Goal: Use online tool/utility: Utilize a website feature to perform a specific function

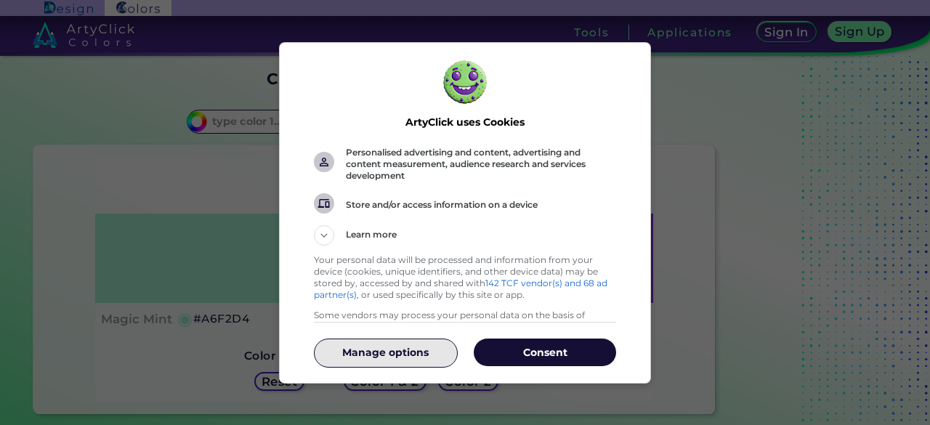
click at [405, 361] on button "Manage options" at bounding box center [385, 353] width 142 height 28
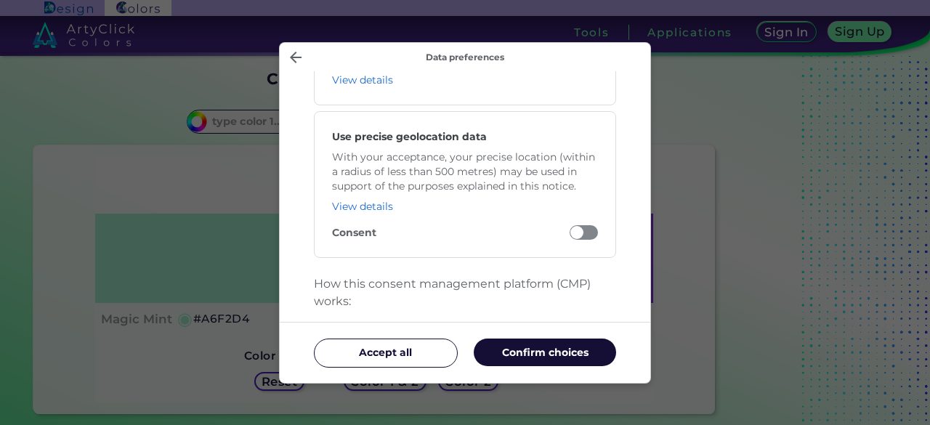
scroll to position [3180, 0]
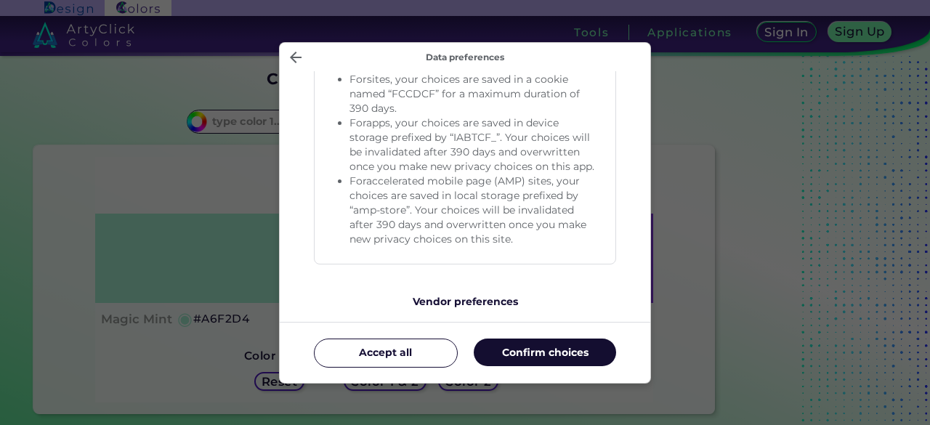
click at [519, 350] on p "Confirm choices" at bounding box center [545, 352] width 142 height 15
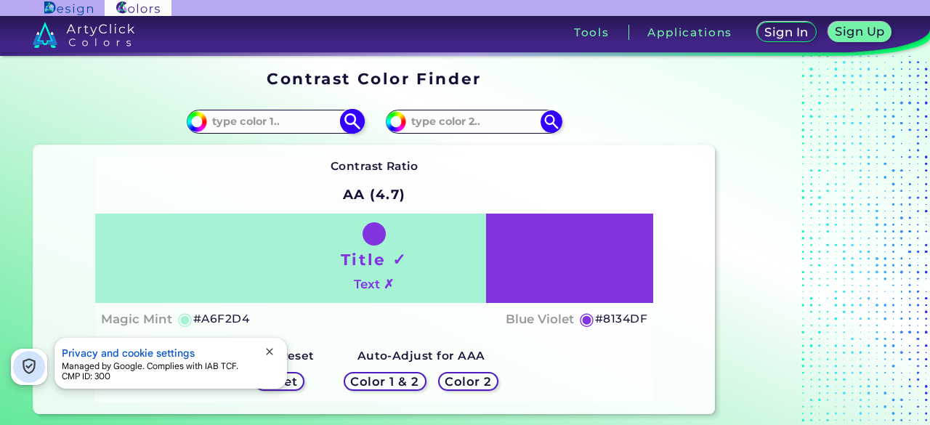
click at [273, 121] on input at bounding box center [274, 122] width 135 height 20
paste input "#d3c1af"
type input "#d3c1af"
type input "#D3C1AF"
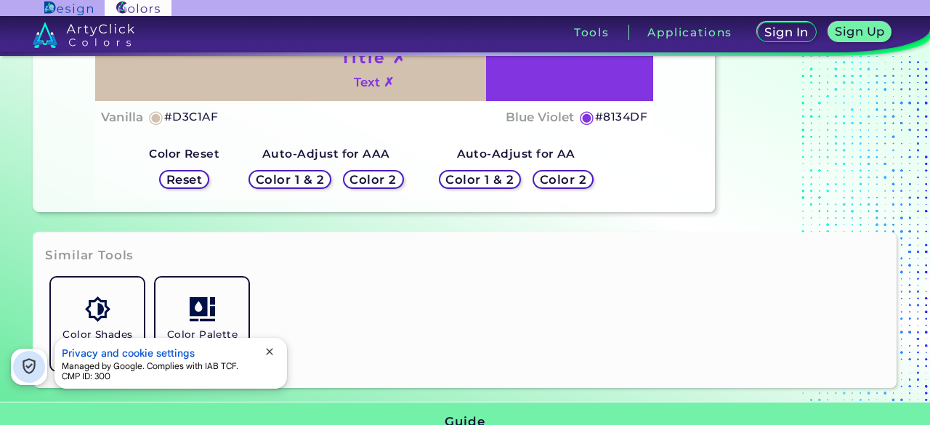
scroll to position [291, 0]
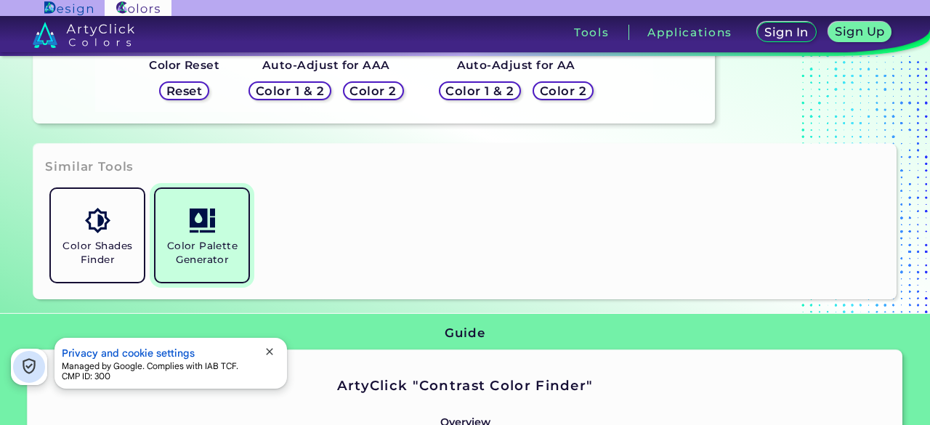
click at [229, 220] on link "Color Palette Generator" at bounding box center [202, 235] width 105 height 105
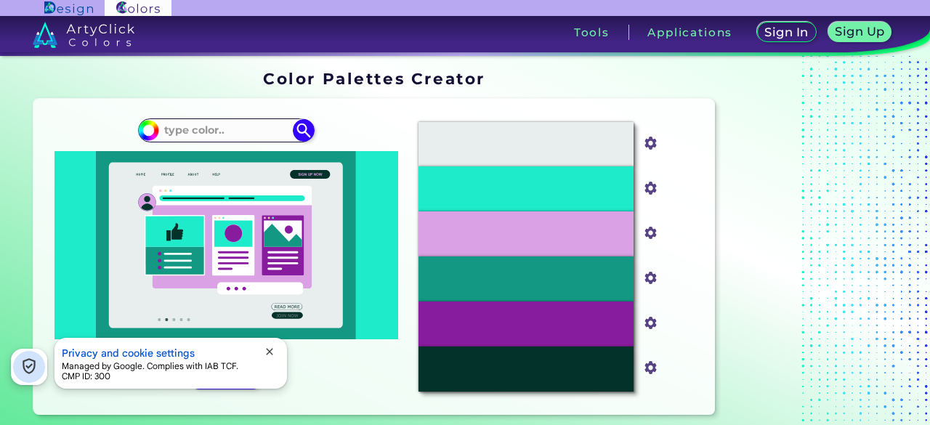
click at [507, 260] on div "#139983" at bounding box center [526, 279] width 214 height 45
click at [208, 123] on input at bounding box center [225, 131] width 135 height 20
paste input "#2c3e50"
type input "#2c3e50"
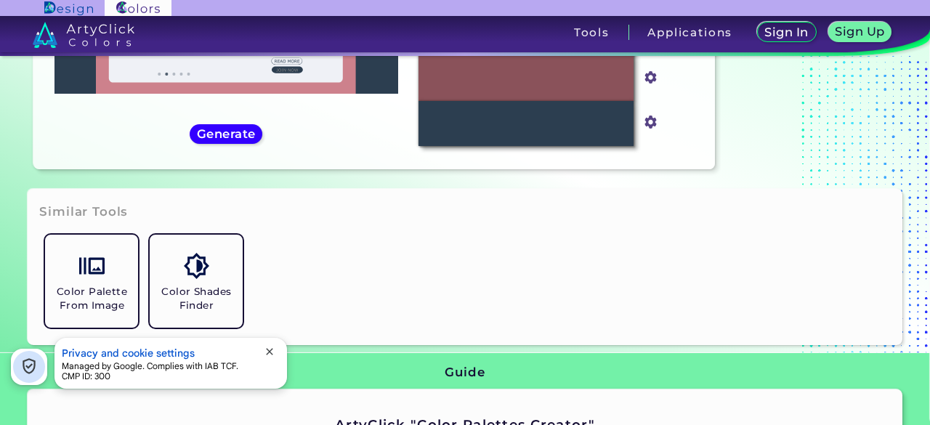
scroll to position [28, 0]
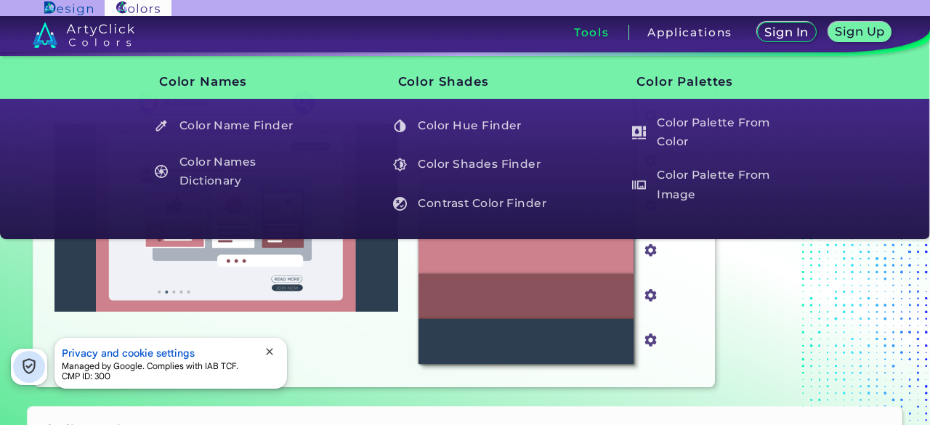
click at [570, 402] on section "Color Palettes Creator Color Palettes Creator Oops - something went wrong. Plea…" at bounding box center [465, 217] width 930 height 379
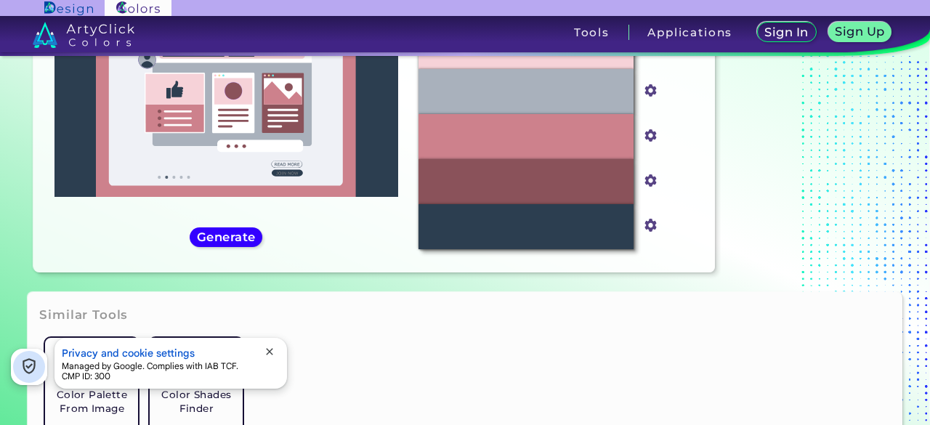
scroll to position [0, 0]
